Goal: Obtain resource: Download file/media

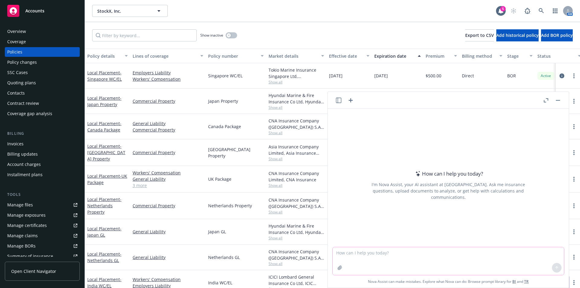
click at [364, 255] on textarea at bounding box center [448, 261] width 231 height 28
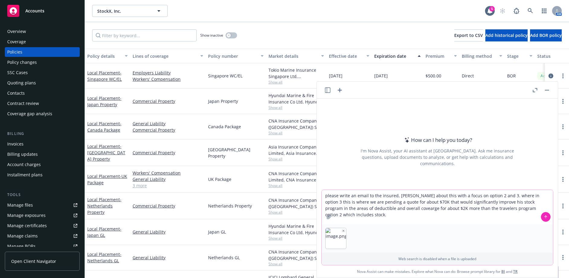
click at [479, 204] on textarea "please write an email to the insured, danny about this with a focus on option 2…" at bounding box center [437, 207] width 231 height 34
click at [542, 207] on textarea "please write an email to the insured, danny about this with a focus on option 2…" at bounding box center [437, 207] width 231 height 34
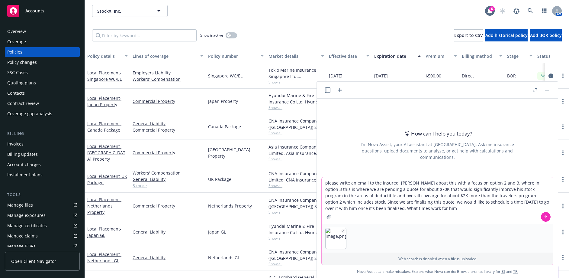
type textarea "please write an email to the insured, danny about this with a focus on option 2…"
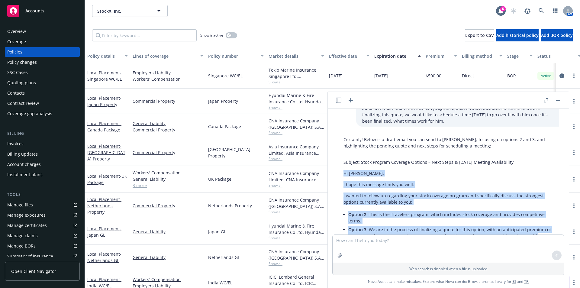
scroll to position [172, 0]
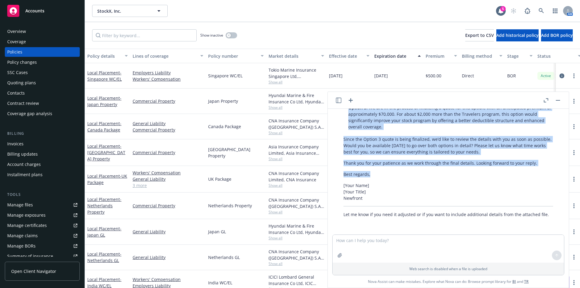
drag, startPoint x: 345, startPoint y: 190, endPoint x: 210, endPoint y: 169, distance: 136.8
click at [528, 169] on div "Certainly! Below is a draft email you can send to Danny, focusing on options 2 …" at bounding box center [449, 116] width 222 height 208
copy div "Hi Danny, I hope this message finds you well. I wanted to follow up regarding y…"
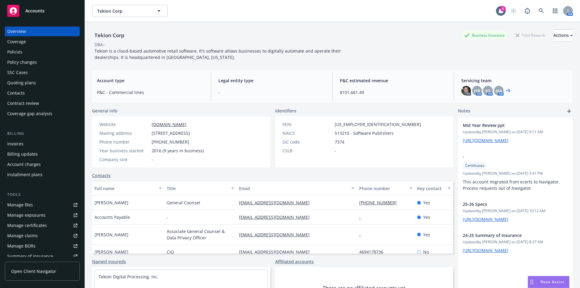
click at [28, 202] on div "Manage files" at bounding box center [20, 205] width 26 height 10
drag, startPoint x: 153, startPoint y: 135, endPoint x: 251, endPoint y: 134, distance: 98.2
click at [190, 134] on span "12647 Alcosta Blvd, Ste 230, San Ramon, CA, 94583" at bounding box center [171, 133] width 38 height 6
click at [161, 124] on link "[DOMAIN_NAME]" at bounding box center [169, 124] width 35 height 6
click at [163, 134] on span "[STREET_ADDRESS]" at bounding box center [171, 133] width 38 height 6
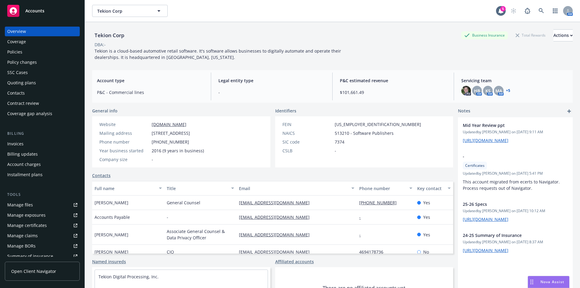
click at [152, 132] on span "[STREET_ADDRESS]" at bounding box center [171, 133] width 38 height 6
drag, startPoint x: 152, startPoint y: 132, endPoint x: 177, endPoint y: 130, distance: 24.9
click at [177, 130] on span "[STREET_ADDRESS]" at bounding box center [171, 133] width 38 height 6
copy span "12647 Alcosta"
click at [20, 51] on div "Policies" at bounding box center [14, 52] width 15 height 10
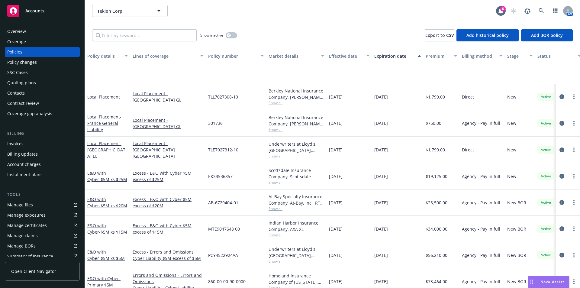
scroll to position [141, 0]
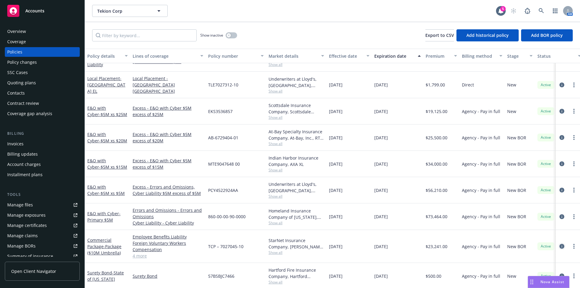
click at [560, 244] on icon "circleInformation" at bounding box center [562, 246] width 5 height 5
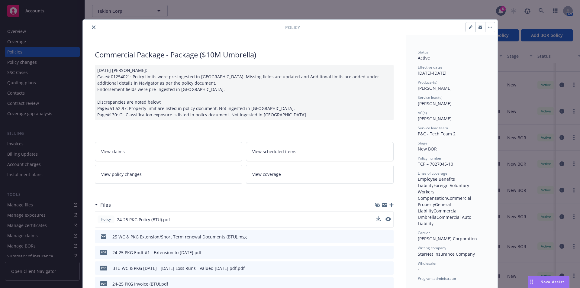
scroll to position [70, 0]
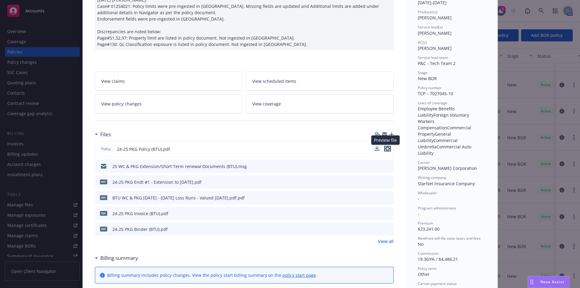
click at [386, 150] on icon "preview file" at bounding box center [387, 149] width 5 height 4
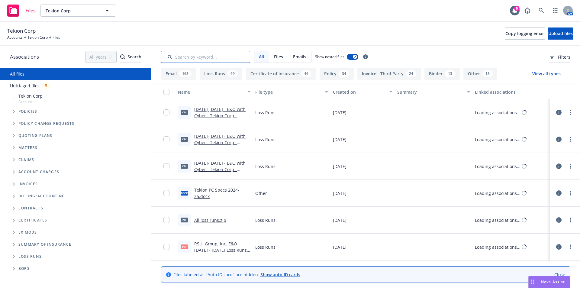
click at [197, 58] on input "Search by keyword..." at bounding box center [205, 57] width 89 height 12
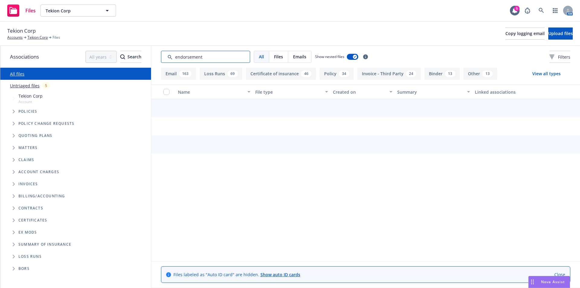
type input "endorsement"
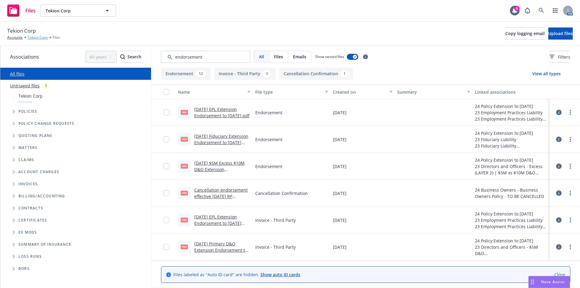
click at [35, 37] on link "Tekion Corp" at bounding box center [38, 37] width 20 height 5
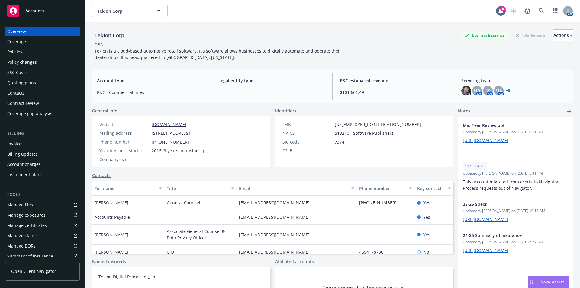
drag, startPoint x: 153, startPoint y: 134, endPoint x: 250, endPoint y: 131, distance: 97.7
click at [190, 131] on span "[STREET_ADDRESS]" at bounding box center [171, 133] width 38 height 6
click at [206, 141] on div "Phone number [PHONE_NUMBER]" at bounding box center [151, 142] width 109 height 6
drag, startPoint x: 153, startPoint y: 132, endPoint x: 259, endPoint y: 133, distance: 106.1
click at [211, 133] on div "Website [DOMAIN_NAME] Mailing address [STREET_ADDRESS] Phone number [PHONE_NUMB…" at bounding box center [151, 141] width 119 height 51
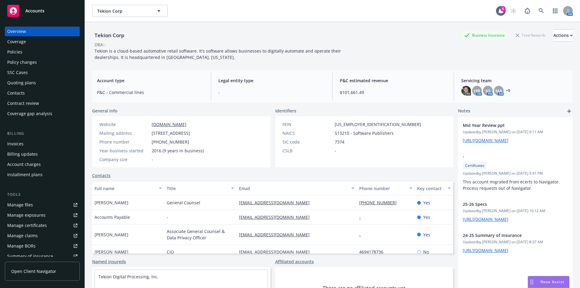
copy span "[STREET_ADDRESS]"
click at [561, 36] on button "Actions" at bounding box center [563, 35] width 19 height 12
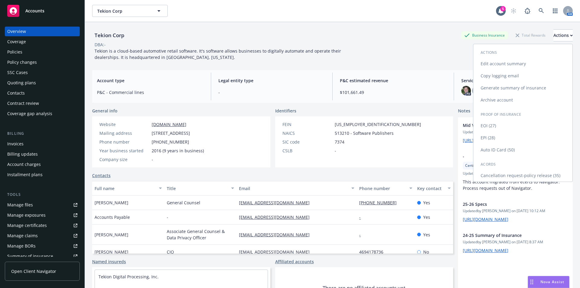
click at [497, 63] on link "Edit account summary" at bounding box center [523, 64] width 99 height 12
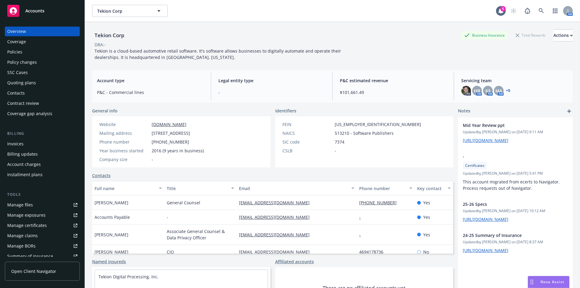
select select "US"
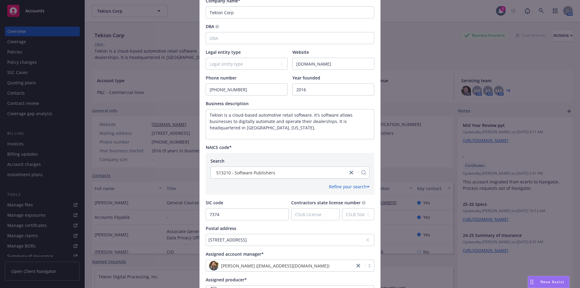
scroll to position [203, 0]
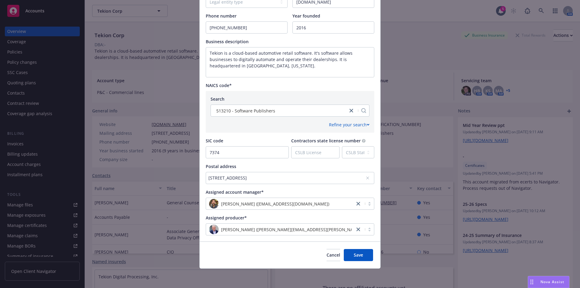
click at [266, 176] on div "[STREET_ADDRESS]" at bounding box center [287, 178] width 157 height 6
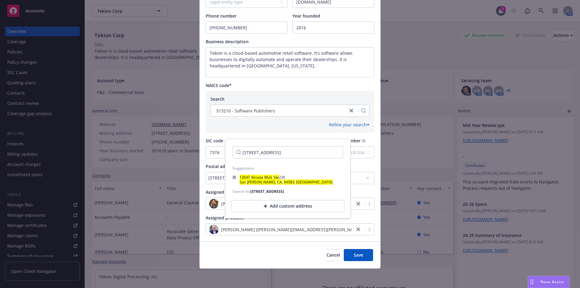
click at [284, 153] on input "[STREET_ADDRESS]" at bounding box center [288, 152] width 111 height 12
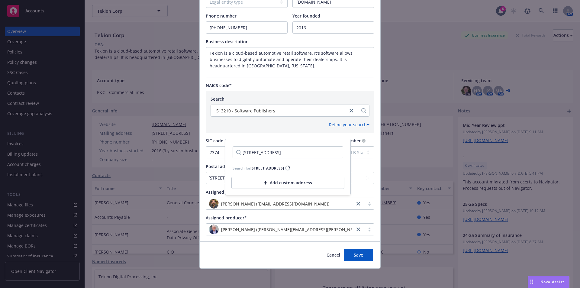
click at [257, 153] on input "[STREET_ADDRESS]" at bounding box center [288, 152] width 111 height 12
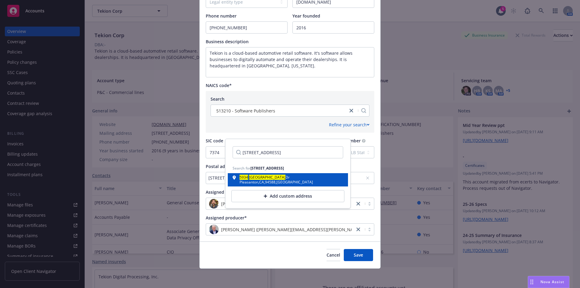
type input "[STREET_ADDRESS]"
click at [248, 177] on div "[STREET_ADDRESS][PERSON_NAME]" at bounding box center [276, 180] width 73 height 8
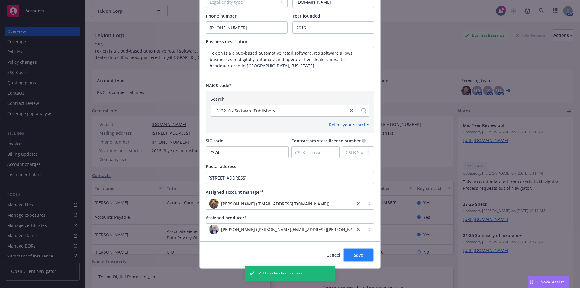
click at [354, 256] on span "Save" at bounding box center [358, 255] width 9 height 6
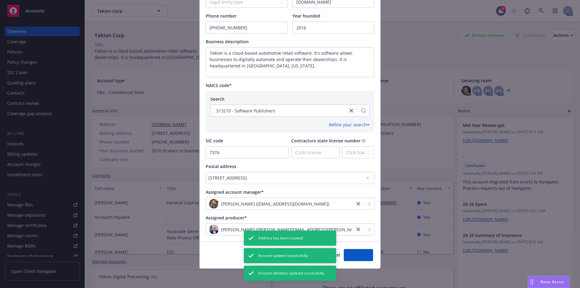
click at [429, 65] on div "Update account summary Country [GEOGRAPHIC_DATA] [GEOGRAPHIC_DATA] [GEOGRAPHIC_…" at bounding box center [290, 144] width 580 height 288
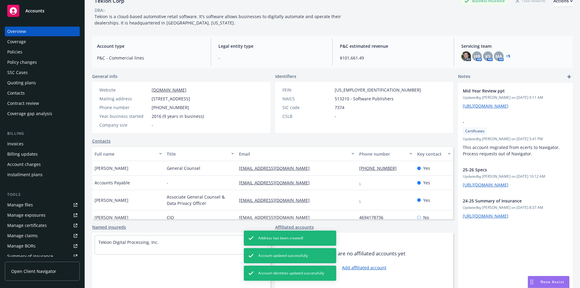
scroll to position [0, 0]
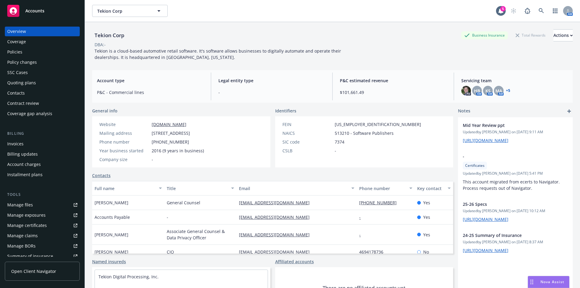
click at [9, 49] on div "Policies" at bounding box center [14, 52] width 15 height 10
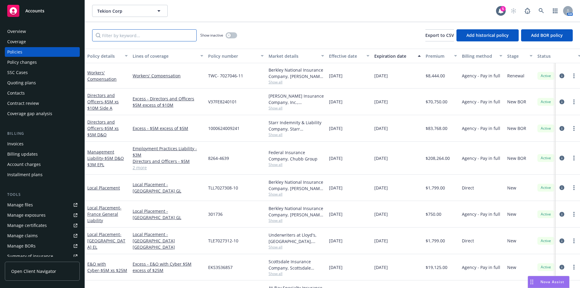
click at [137, 31] on input "Filter by keyword..." at bounding box center [144, 35] width 105 height 12
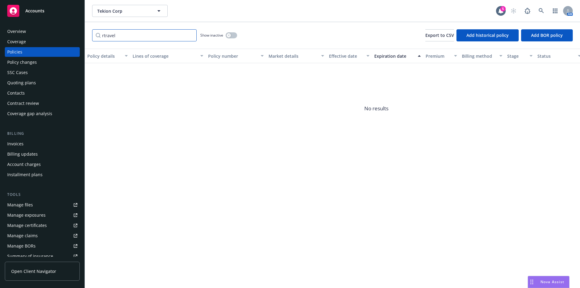
drag, startPoint x: 130, startPoint y: 32, endPoint x: 73, endPoint y: 37, distance: 57.0
click at [73, 37] on div "Accounts Overview Coverage Policies Policy changes SSC Cases Quoting plans Cont…" at bounding box center [290, 144] width 580 height 288
drag, startPoint x: 85, startPoint y: 33, endPoint x: 56, endPoint y: 33, distance: 29.0
click at [56, 33] on div "Accounts Overview Coverage Policies Policy changes SSC Cases Quoting plans Cont…" at bounding box center [290, 144] width 580 height 288
type input "s"
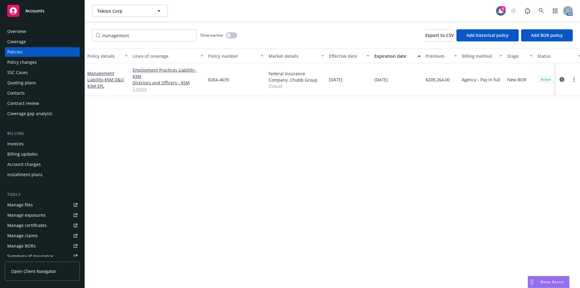
click at [140, 91] on link "2 more" at bounding box center [168, 89] width 71 height 6
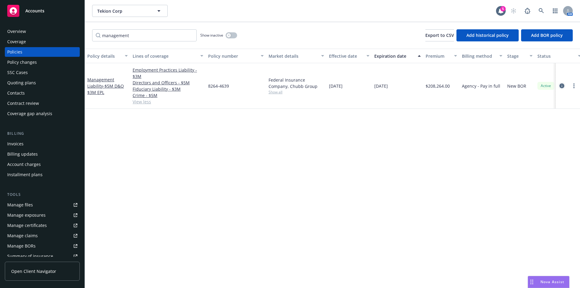
click at [562, 87] on icon "circleInformation" at bounding box center [562, 85] width 5 height 5
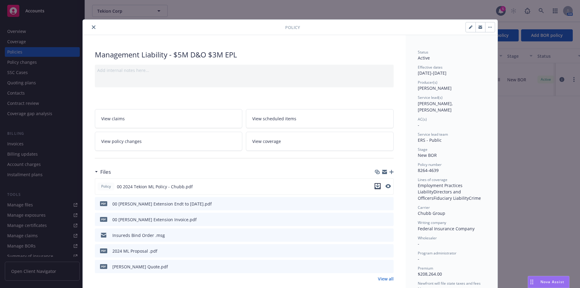
click at [376, 186] on icon "download file" at bounding box center [377, 186] width 5 height 5
click at [92, 29] on button "close" at bounding box center [93, 27] width 7 height 7
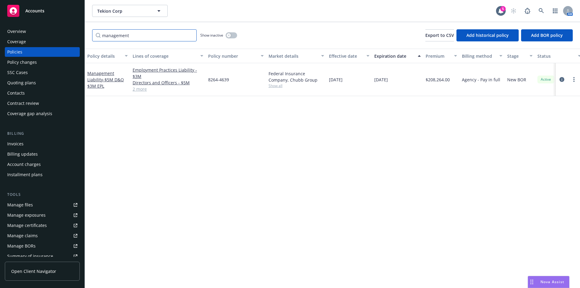
drag, startPoint x: 147, startPoint y: 34, endPoint x: 70, endPoint y: 33, distance: 77.1
click at [70, 33] on div "Accounts Overview Coverage Policies Policy changes SSC Cases Quoting plans Cont…" at bounding box center [290, 144] width 580 height 288
click at [144, 88] on link "2 more" at bounding box center [168, 89] width 71 height 6
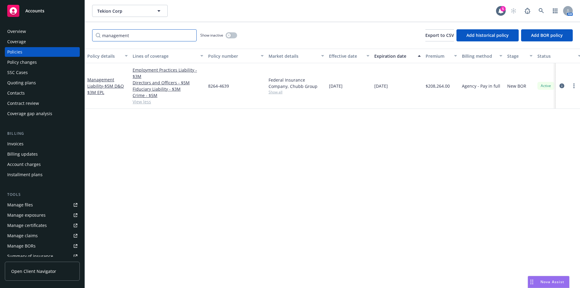
drag, startPoint x: 133, startPoint y: 36, endPoint x: 93, endPoint y: 29, distance: 40.9
click at [81, 34] on div "Accounts Overview Coverage Policies Policy changes SSC Cases Quoting plans Cont…" at bounding box center [290, 144] width 580 height 288
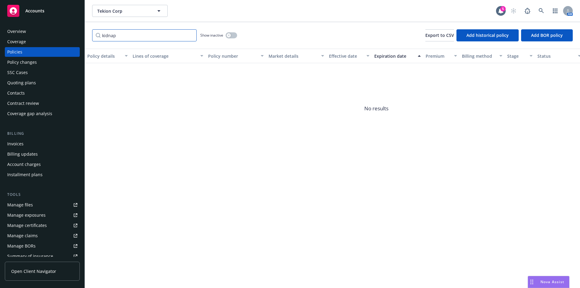
drag, startPoint x: 134, startPoint y: 34, endPoint x: 47, endPoint y: 33, distance: 86.1
click at [37, 34] on div "Accounts Overview Coverage Policies Policy changes SSC Cases Quoting plans Cont…" at bounding box center [290, 144] width 580 height 288
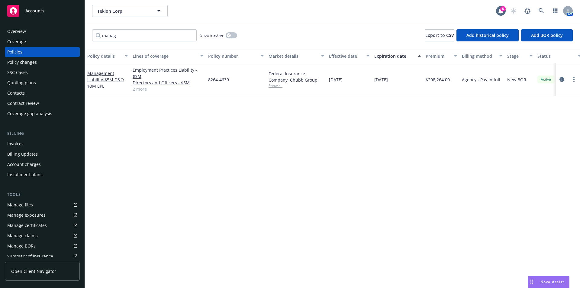
drag, startPoint x: 534, startPoint y: 149, endPoint x: 531, endPoint y: 150, distance: 3.4
click at [535, 149] on div "Policy details Lines of coverage Policy number Market details Effective date Ex…" at bounding box center [332, 168] width 495 height 239
click at [562, 79] on icon "circleInformation" at bounding box center [562, 79] width 5 height 5
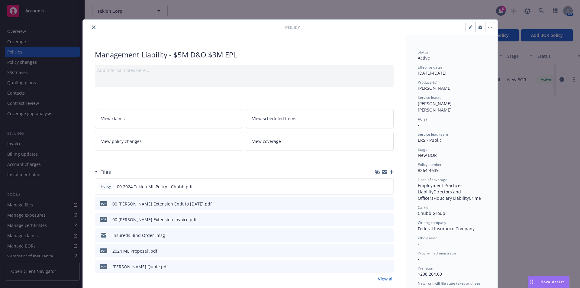
scroll to position [18, 0]
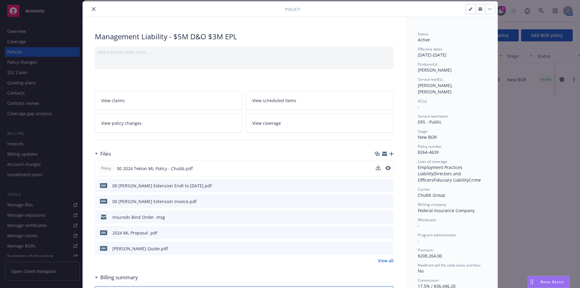
click at [378, 168] on div at bounding box center [383, 168] width 15 height 6
click at [377, 168] on icon "download file" at bounding box center [377, 168] width 5 height 5
click at [92, 8] on icon "close" at bounding box center [94, 9] width 4 height 4
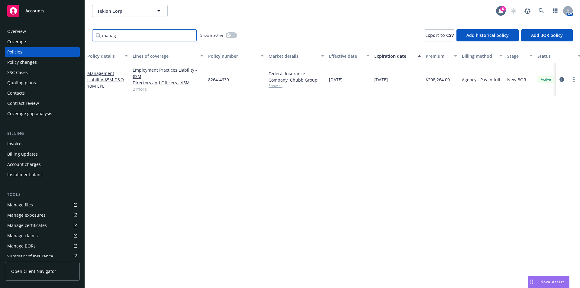
drag, startPoint x: 133, startPoint y: 37, endPoint x: 50, endPoint y: 36, distance: 83.7
click at [50, 36] on div "Accounts Overview Coverage Policies Policy changes SSC Cases Quoting plans Cont…" at bounding box center [290, 144] width 580 height 288
type input "[PERSON_NAME]"
